Goal: Task Accomplishment & Management: Complete application form

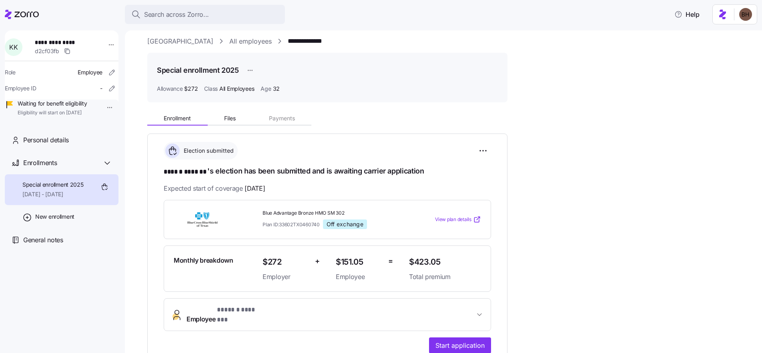
scroll to position [6, 0]
click at [234, 117] on span "Files" at bounding box center [230, 119] width 12 height 6
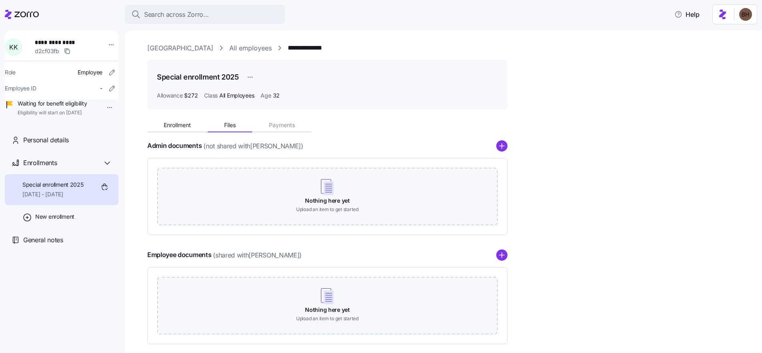
click at [173, 48] on link "[GEOGRAPHIC_DATA]" at bounding box center [180, 48] width 66 height 10
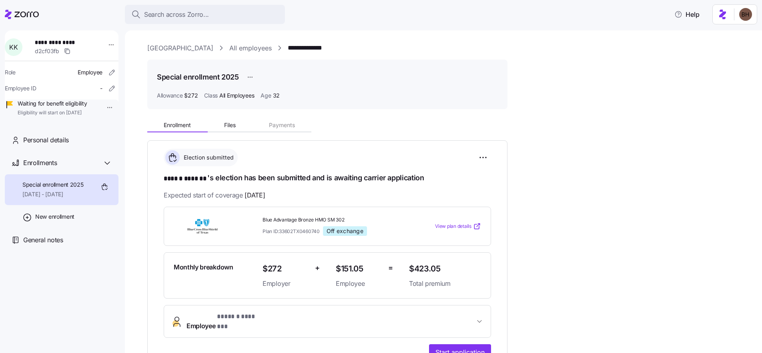
click at [172, 49] on link "[GEOGRAPHIC_DATA]" at bounding box center [180, 48] width 66 height 10
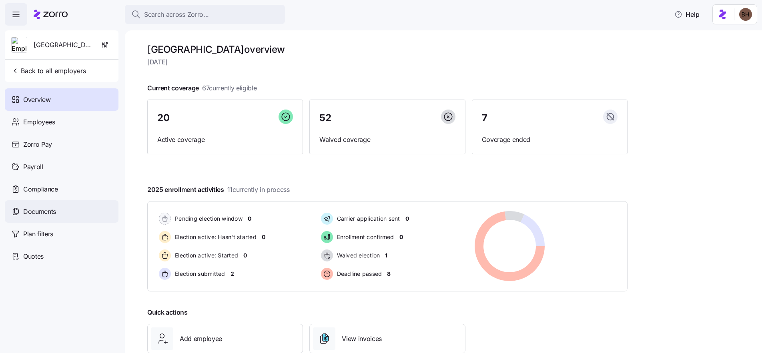
click at [50, 214] on span "Documents" at bounding box center [39, 212] width 33 height 10
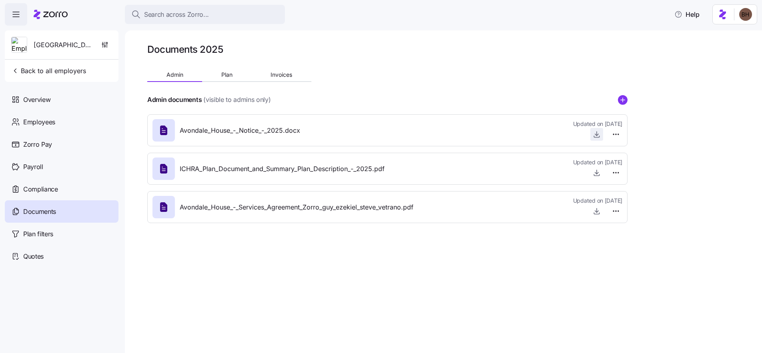
click at [598, 137] on icon "button" at bounding box center [596, 134] width 8 height 8
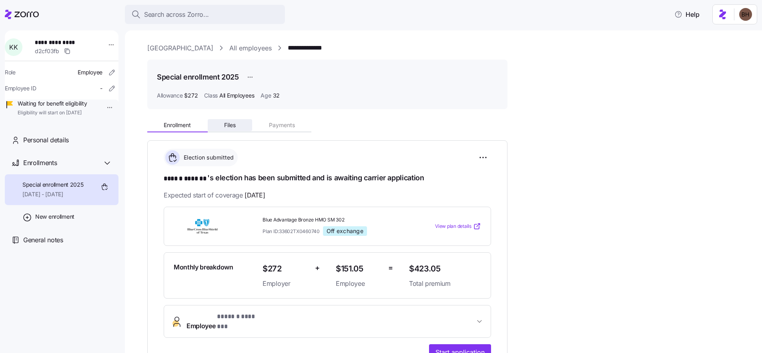
click at [236, 124] on span "Files" at bounding box center [230, 125] width 12 height 6
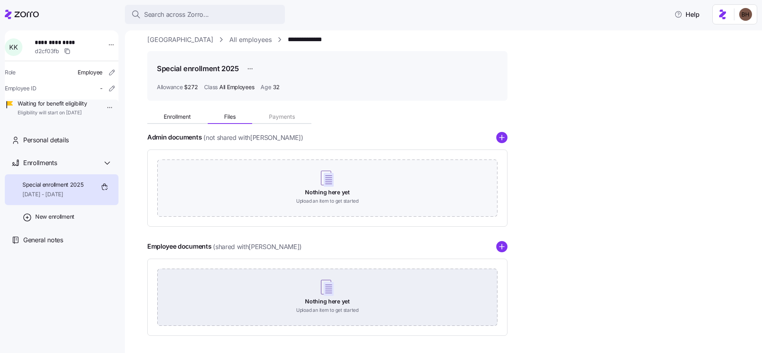
scroll to position [39, 0]
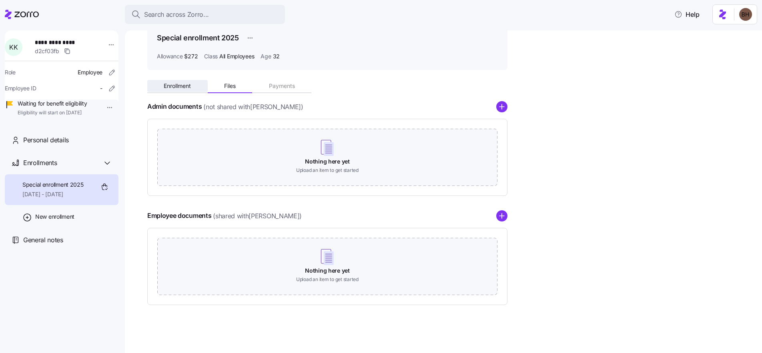
click at [167, 89] on button "Enrollment" at bounding box center [177, 86] width 60 height 12
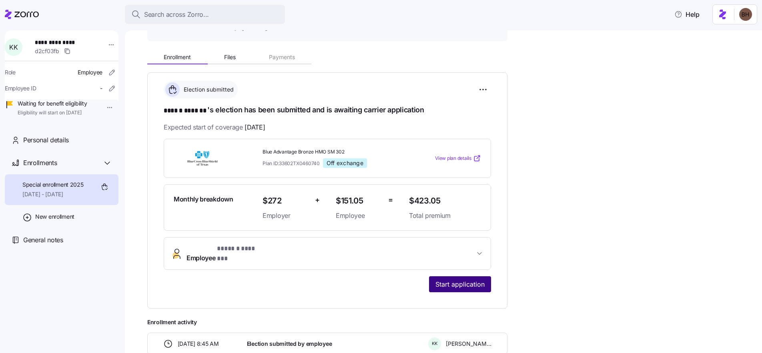
scroll to position [70, 0]
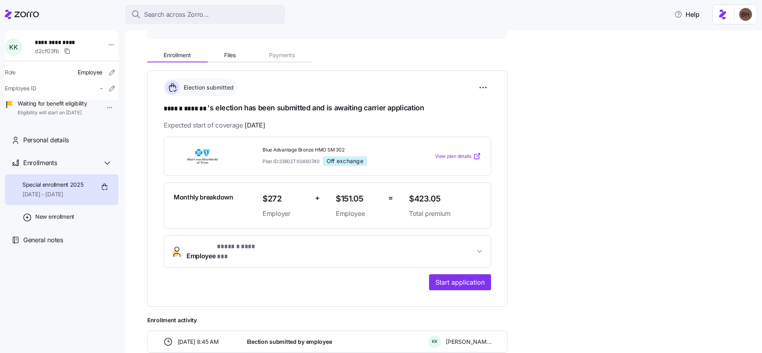
click at [482, 248] on icon "button" at bounding box center [479, 252] width 8 height 8
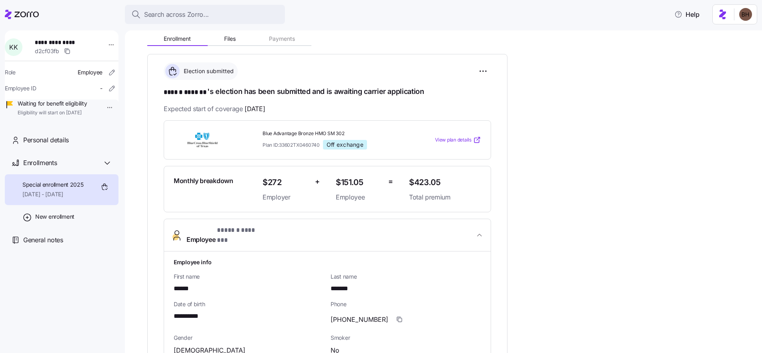
scroll to position [78, 0]
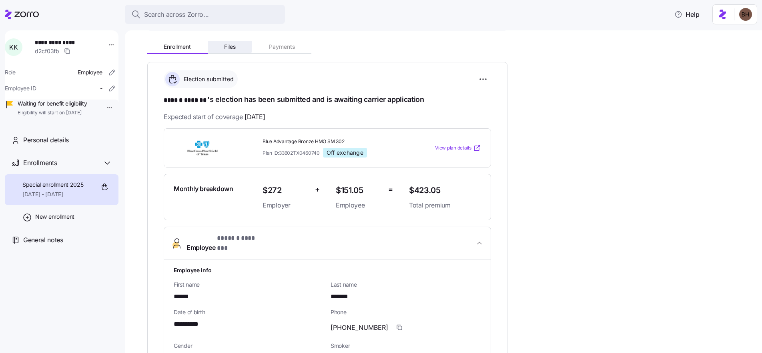
click at [233, 50] on button "Files" at bounding box center [230, 47] width 45 height 12
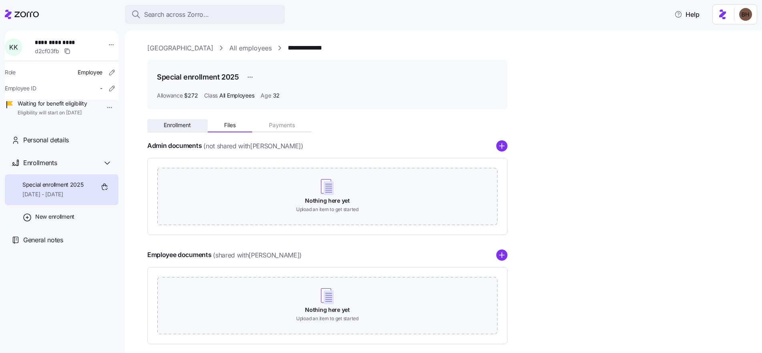
click at [185, 128] on span "Enrollment" at bounding box center [177, 125] width 27 height 6
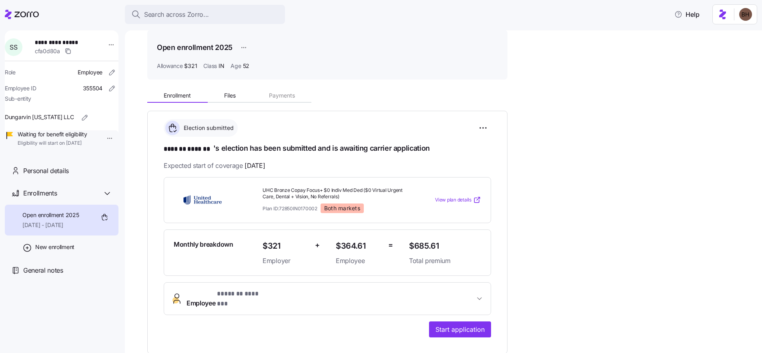
scroll to position [30, 0]
click at [460, 324] on span "Start application" at bounding box center [459, 329] width 49 height 10
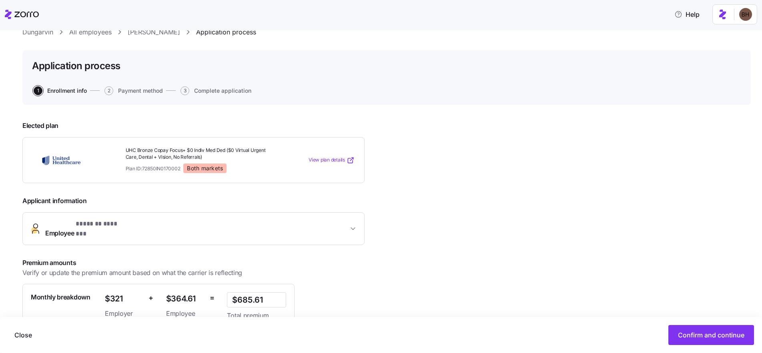
scroll to position [44, 0]
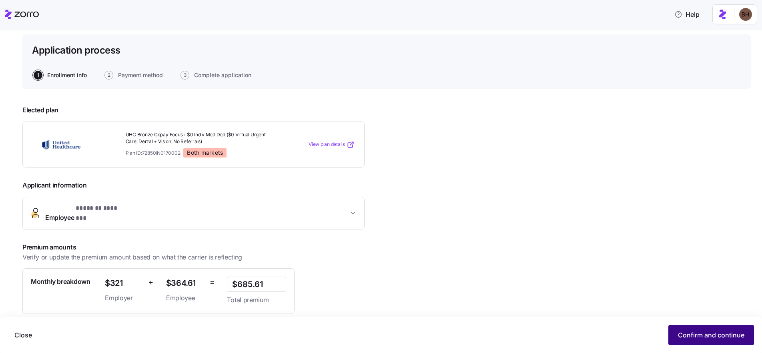
click at [682, 332] on span "Confirm and continue" at bounding box center [711, 335] width 66 height 10
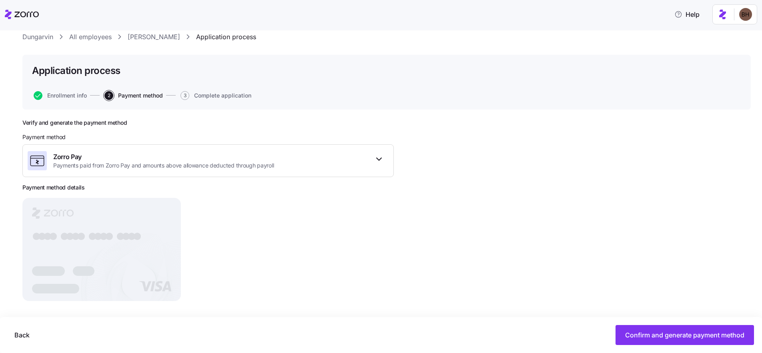
scroll to position [28, 0]
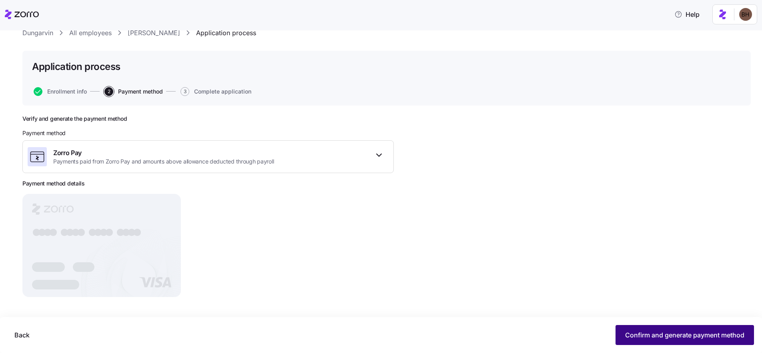
click at [626, 334] on span "Confirm and generate payment method" at bounding box center [684, 335] width 119 height 10
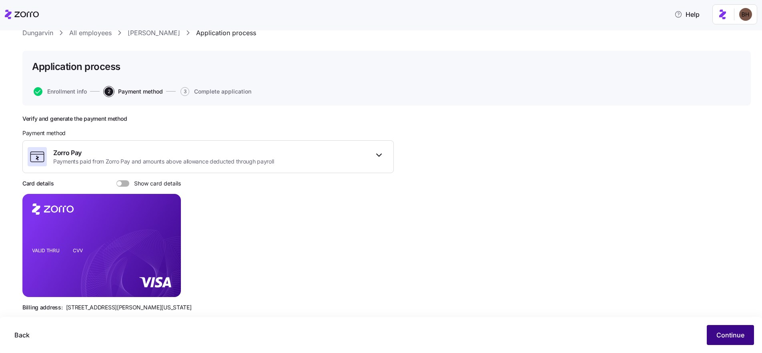
click at [716, 335] on span "Continue" at bounding box center [730, 335] width 28 height 10
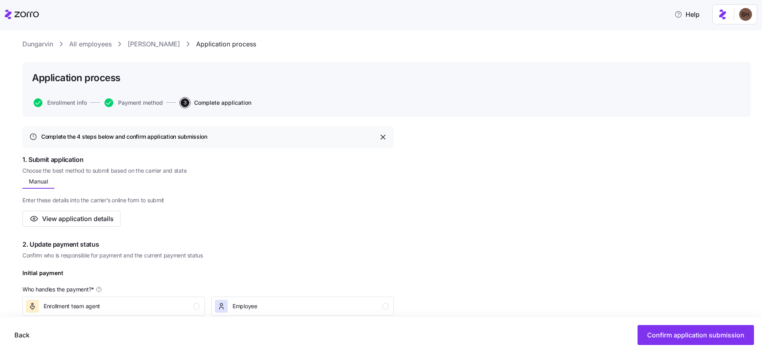
scroll to position [26, 0]
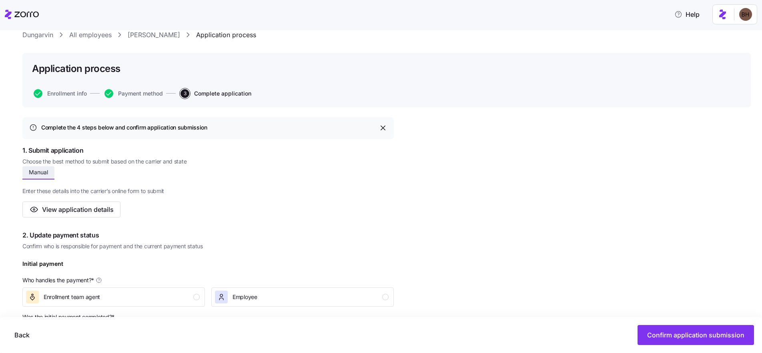
click at [29, 175] on span "Manual" at bounding box center [38, 173] width 19 height 6
click at [106, 177] on div "Manual Enter these details into the carrier’s online form to submit View applic…" at bounding box center [207, 193] width 371 height 50
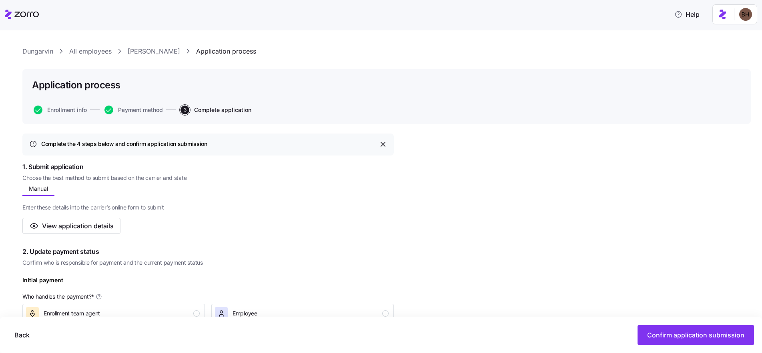
scroll to position [0, 0]
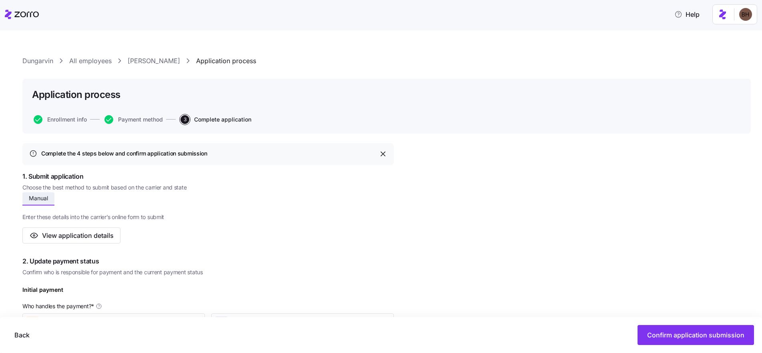
click at [40, 197] on span "Manual" at bounding box center [38, 199] width 19 height 6
click at [34, 198] on span "Manual" at bounding box center [38, 199] width 19 height 6
click at [108, 206] on div "Enter these details into the carrier’s online form to submit View application d…" at bounding box center [207, 225] width 371 height 38
click at [38, 199] on span "Manual" at bounding box center [38, 199] width 19 height 6
click at [40, 199] on span "Manual" at bounding box center [38, 199] width 19 height 6
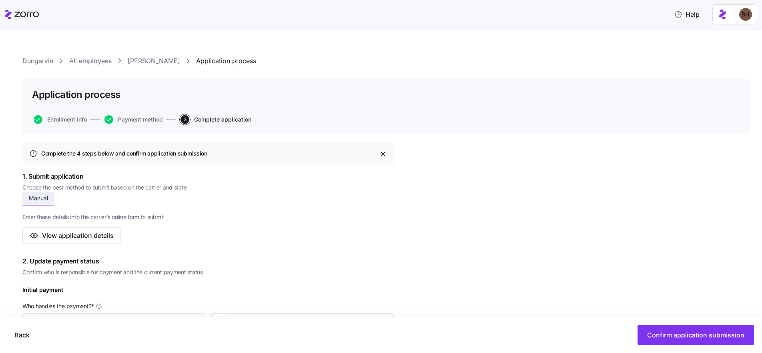
click at [42, 198] on span "Manual" at bounding box center [38, 199] width 19 height 6
click at [33, 203] on button "Manual" at bounding box center [38, 198] width 32 height 12
click at [160, 63] on link "Sabrina Snorden" at bounding box center [154, 61] width 52 height 10
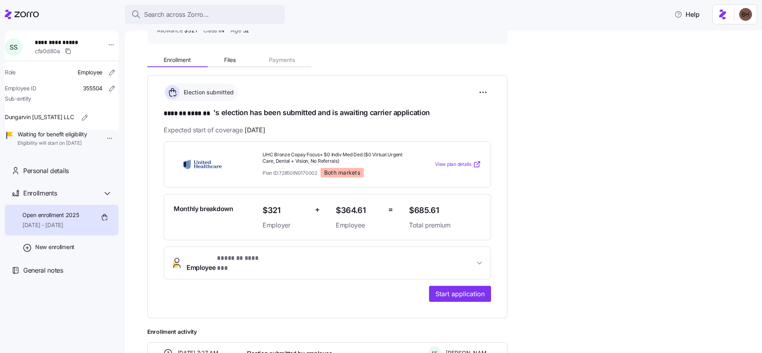
scroll to position [75, 0]
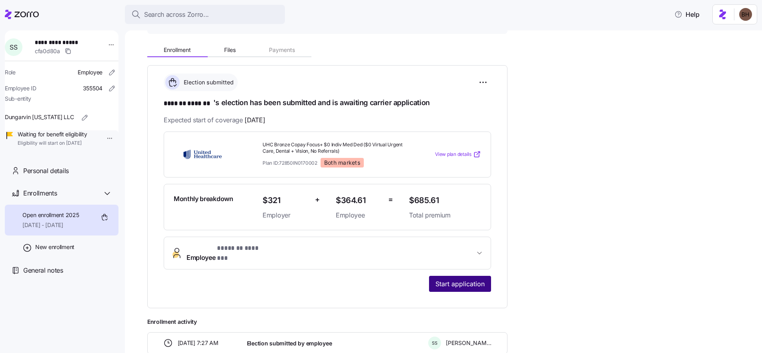
click at [460, 279] on span "Start application" at bounding box center [459, 284] width 49 height 10
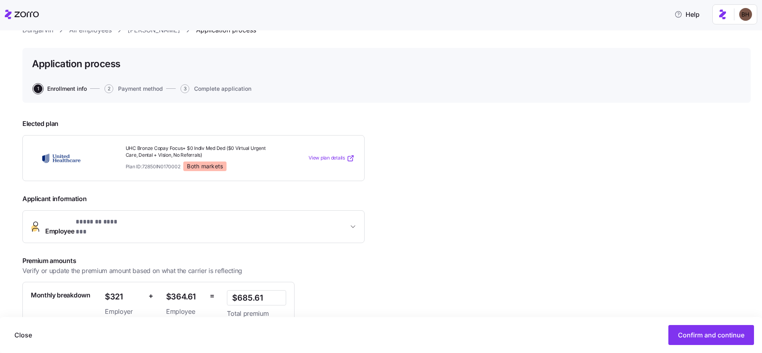
scroll to position [80, 0]
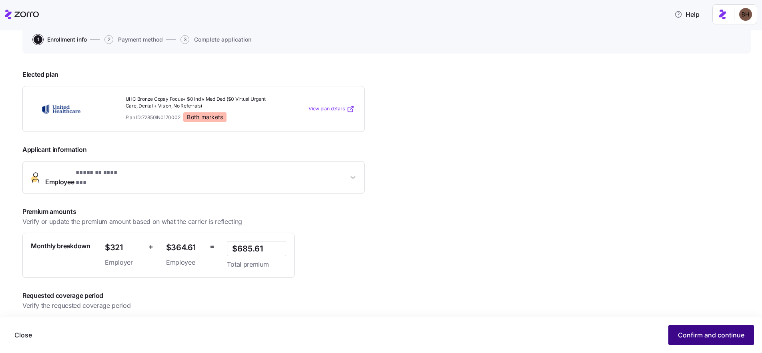
click at [678, 330] on button "Confirm and continue" at bounding box center [711, 335] width 86 height 20
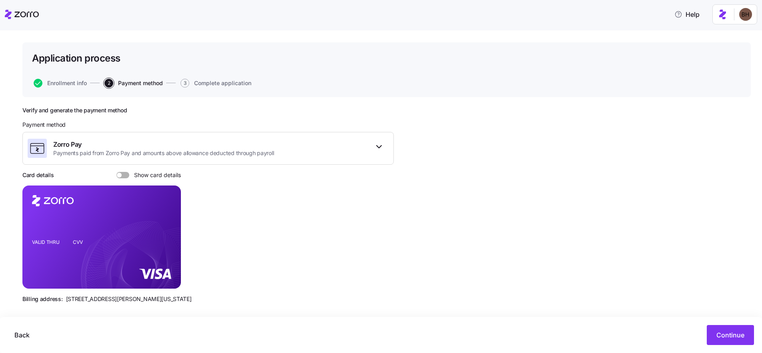
scroll to position [42, 0]
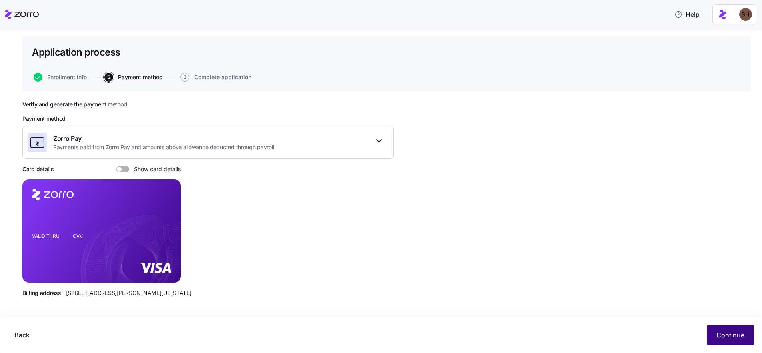
click at [724, 334] on span "Continue" at bounding box center [730, 335] width 28 height 10
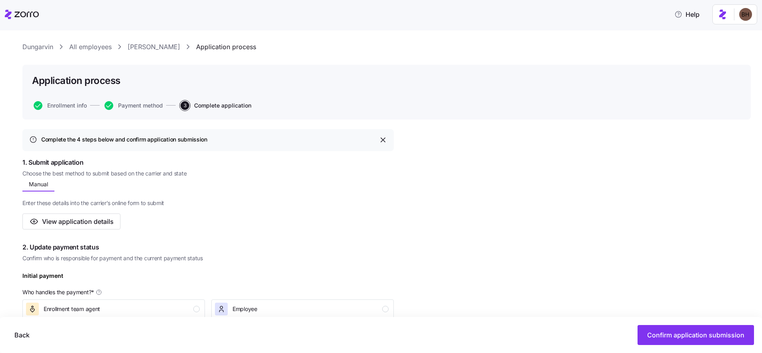
scroll to position [14, 0]
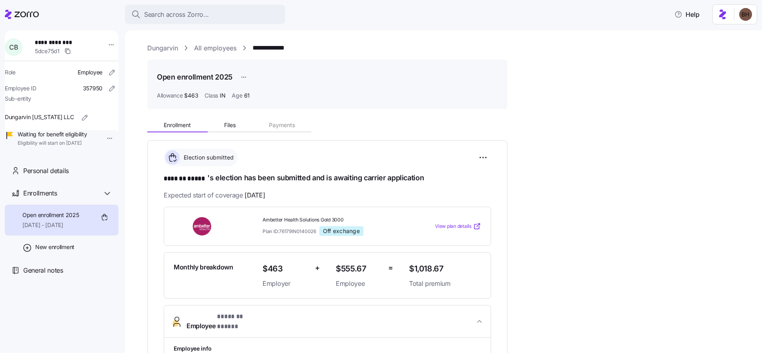
scroll to position [274, 0]
